Goal: Information Seeking & Learning: Learn about a topic

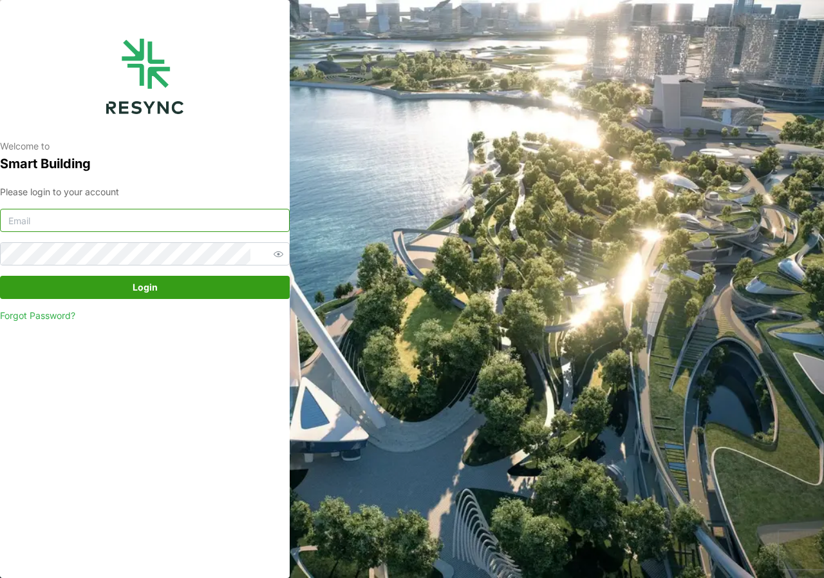
type input "[DOMAIN_NAME][EMAIL_ADDRESS][DOMAIN_NAME]"
click at [147, 285] on span "Login" at bounding box center [145, 287] width 25 height 22
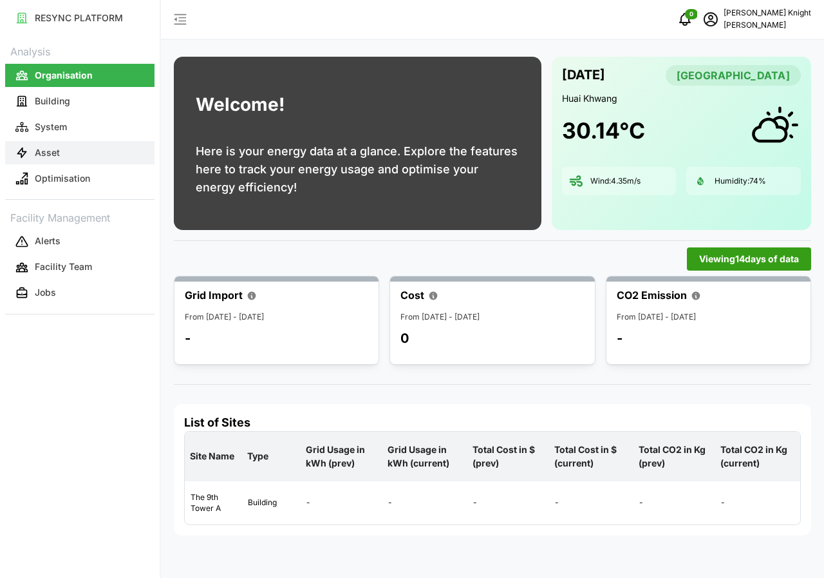
click at [42, 151] on p "Asset" at bounding box center [47, 152] width 25 height 13
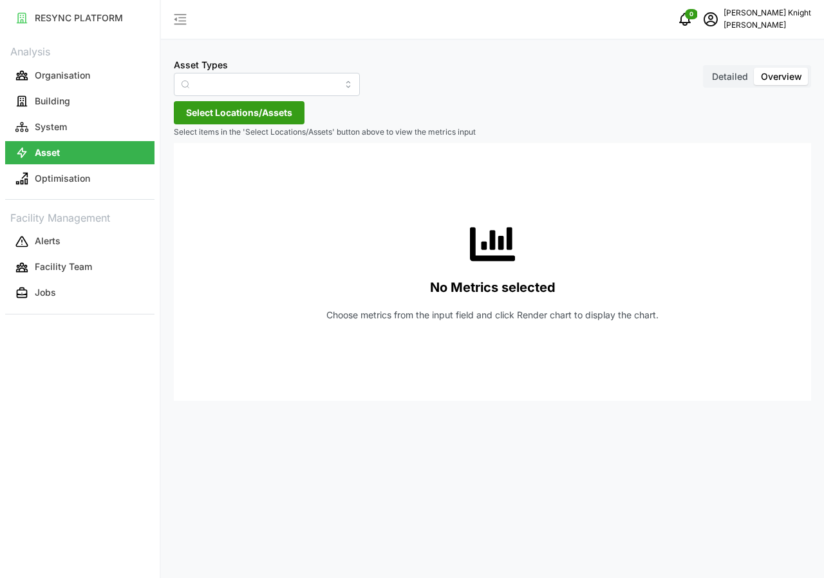
type input "Air Handling Unit"
click at [736, 79] on span "Detailed" at bounding box center [730, 76] width 36 height 11
click at [706, 68] on input "Detailed" at bounding box center [706, 68] width 0 height 0
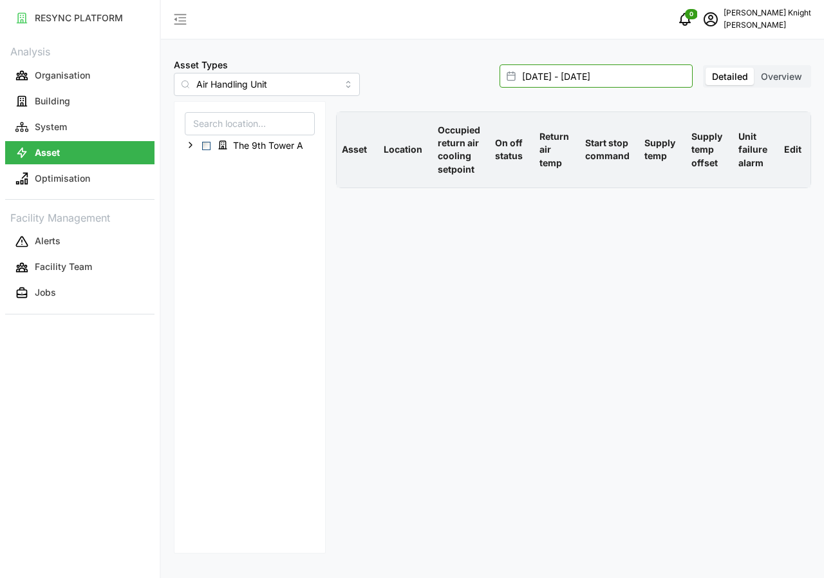
click at [587, 79] on input "[DATE] - [DATE]" at bounding box center [596, 75] width 193 height 23
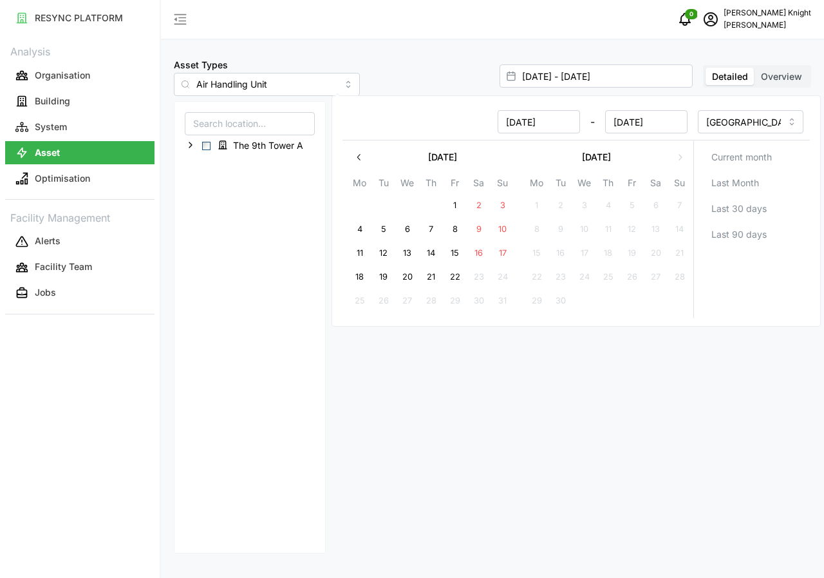
click at [455, 275] on button "22" at bounding box center [455, 276] width 23 height 23
type input "[DATE] - [DATE]"
type input "[DATE]"
click at [455, 275] on button "22" at bounding box center [455, 276] width 23 height 23
type input "[DATE] - [DATE]"
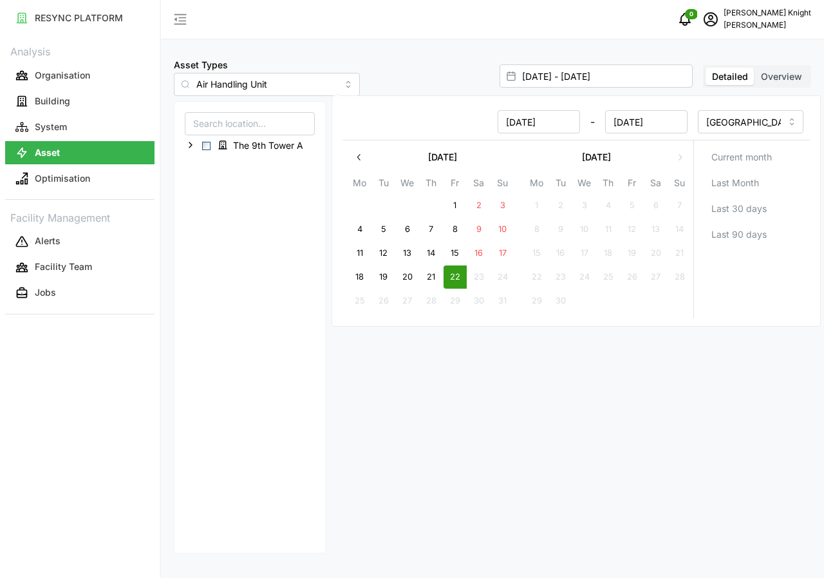
type input "[DATE]"
click at [455, 275] on button "22" at bounding box center [455, 276] width 23 height 23
click at [207, 149] on span "Select The 9th Tower A" at bounding box center [206, 146] width 8 height 8
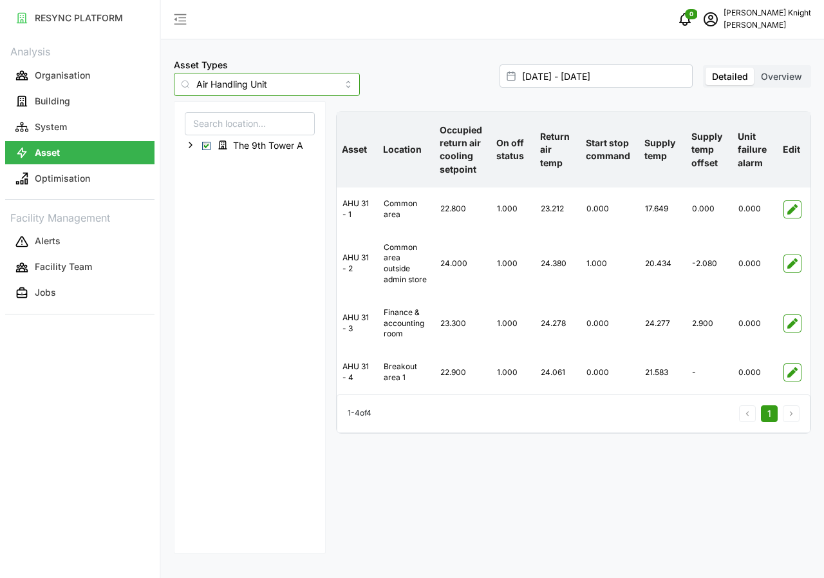
click at [329, 86] on input "Air Handling Unit" at bounding box center [267, 84] width 186 height 23
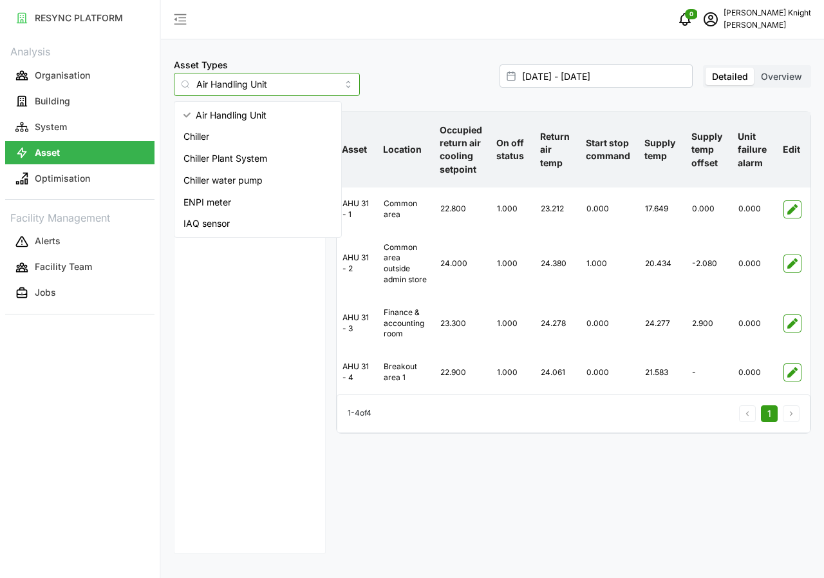
click at [213, 225] on span "IAQ sensor" at bounding box center [207, 223] width 46 height 14
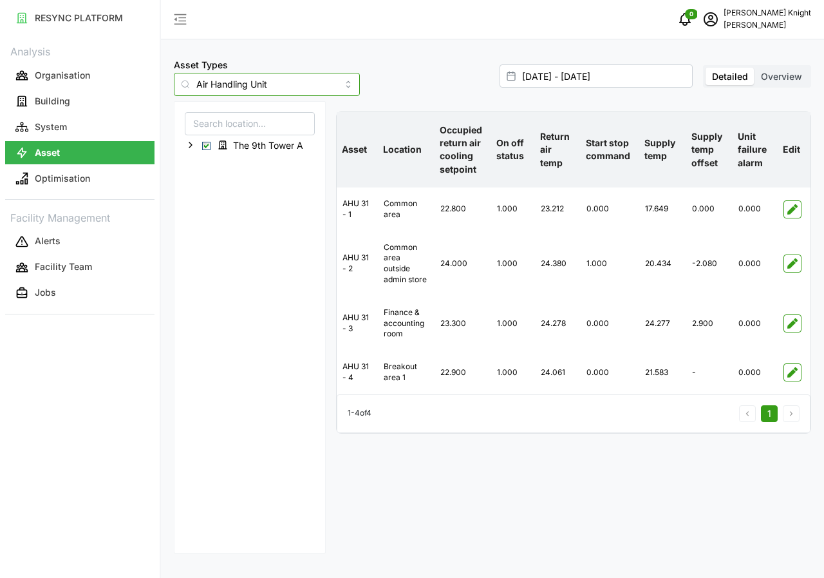
type input "IAQ sensor"
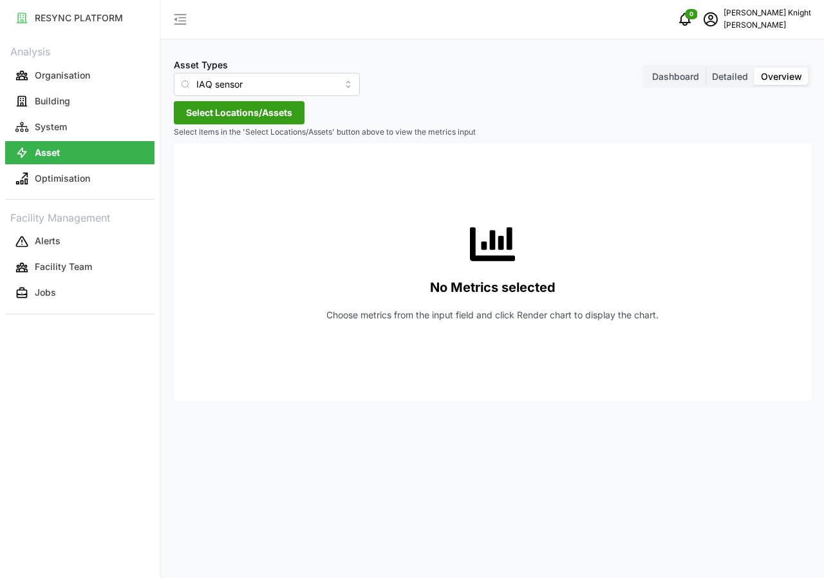
click at [725, 78] on span "Detailed" at bounding box center [730, 76] width 36 height 11
click at [706, 68] on input "Detailed" at bounding box center [706, 68] width 0 height 0
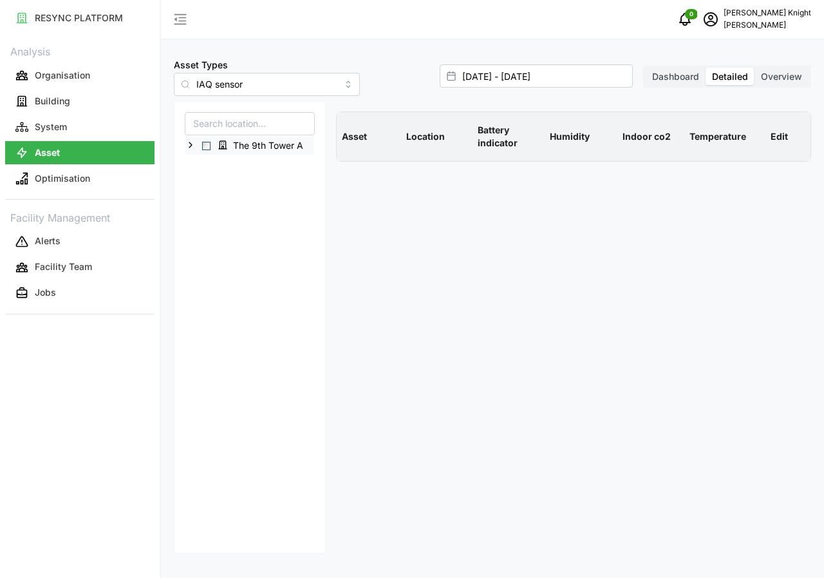
click at [208, 151] on div "The 9th Tower A" at bounding box center [250, 145] width 129 height 19
click at [205, 148] on span "Select The 9th Tower A" at bounding box center [206, 146] width 8 height 8
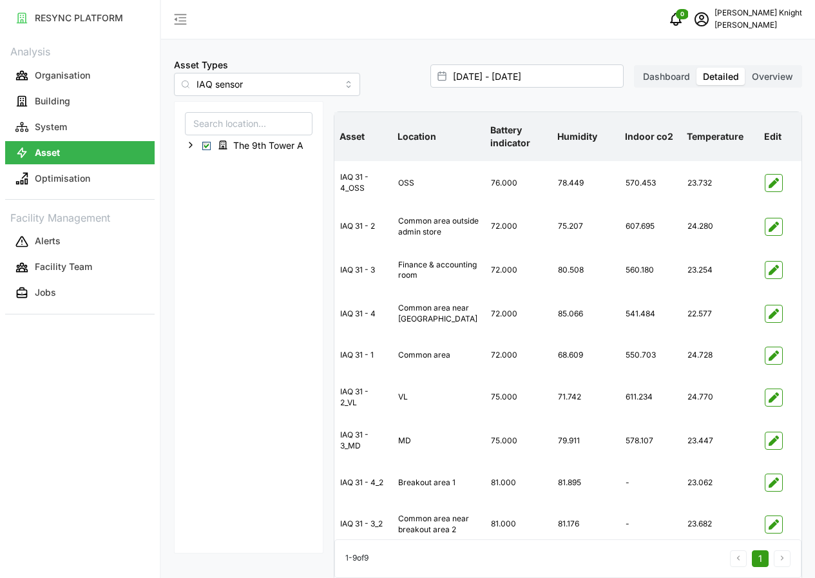
scroll to position [49, 0]
